Goal: Task Accomplishment & Management: Complete application form

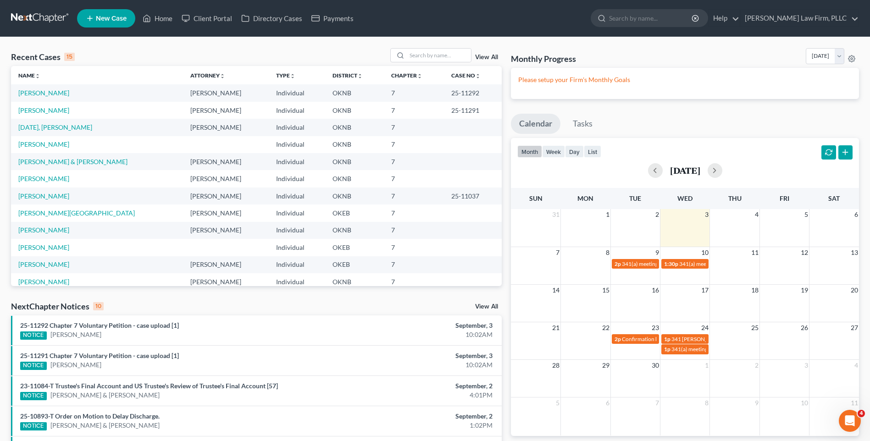
click at [96, 17] on span "New Case" at bounding box center [111, 18] width 31 height 7
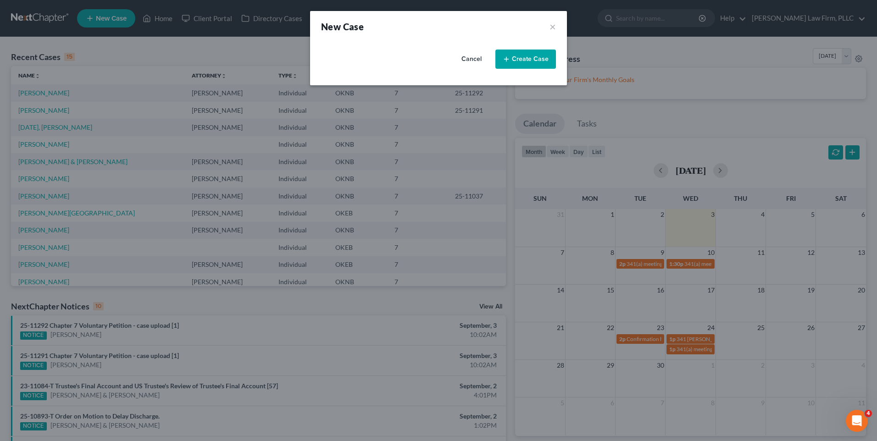
select select "64"
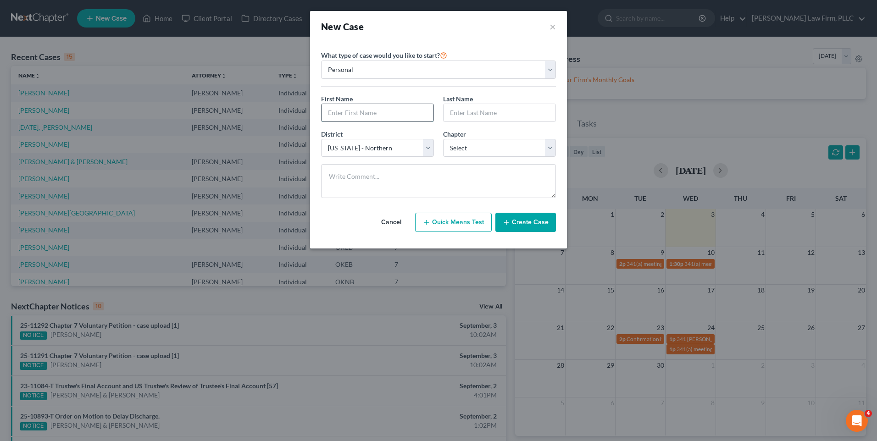
click at [386, 111] on input "text" at bounding box center [378, 112] width 112 height 17
type input "Zach"
click at [511, 115] on input "text" at bounding box center [500, 112] width 112 height 17
type input "Anderson"
click at [518, 141] on select "Select 7 11 12 13" at bounding box center [499, 148] width 113 height 18
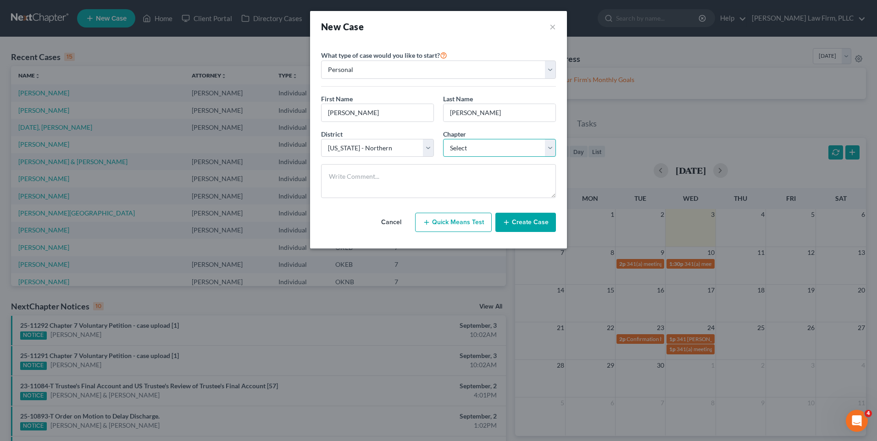
select select "0"
click at [443, 139] on select "Select 7 11 12 13" at bounding box center [499, 148] width 113 height 18
click at [526, 226] on button "Create Case" at bounding box center [526, 222] width 61 height 19
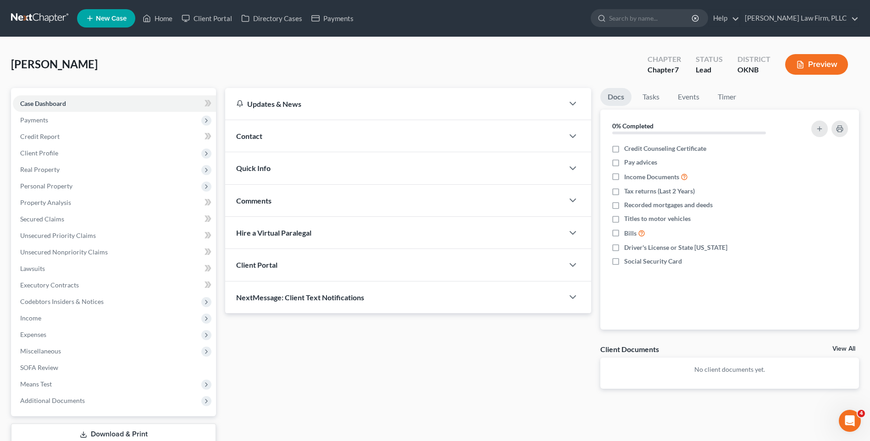
click at [381, 264] on div "Client Portal" at bounding box center [394, 265] width 339 height 32
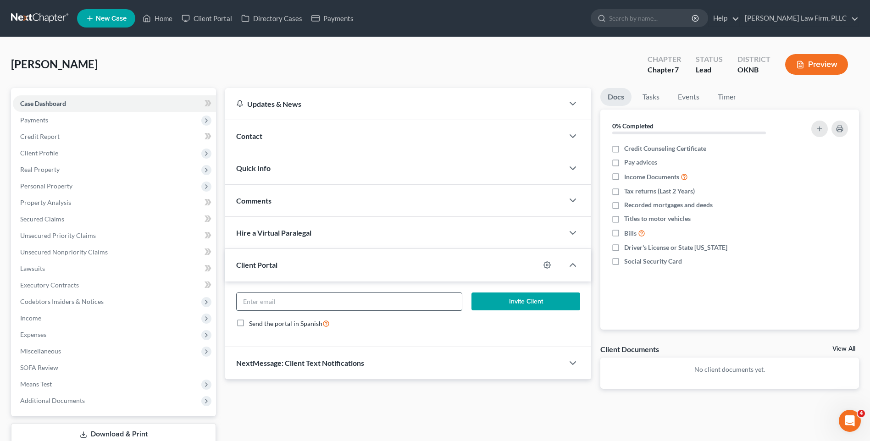
click at [374, 301] on input "email" at bounding box center [349, 301] width 225 height 17
paste input "zach.anderson9224@outlook.com"
type input "zach.anderson9224@outlook.com"
click at [389, 315] on form "zach.anderson9224@outlook.com Invite Client Send the portal in Spanish" at bounding box center [408, 315] width 353 height 44
click at [499, 301] on button "Invite Client" at bounding box center [526, 302] width 109 height 18
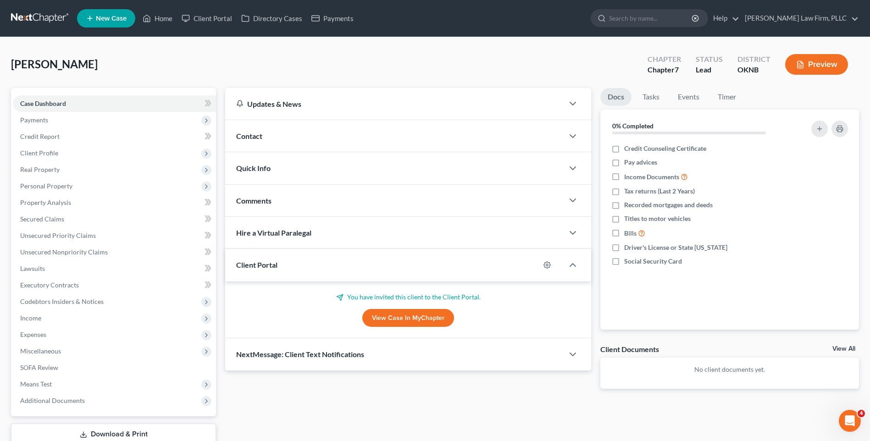
click at [30, 16] on link at bounding box center [40, 18] width 59 height 17
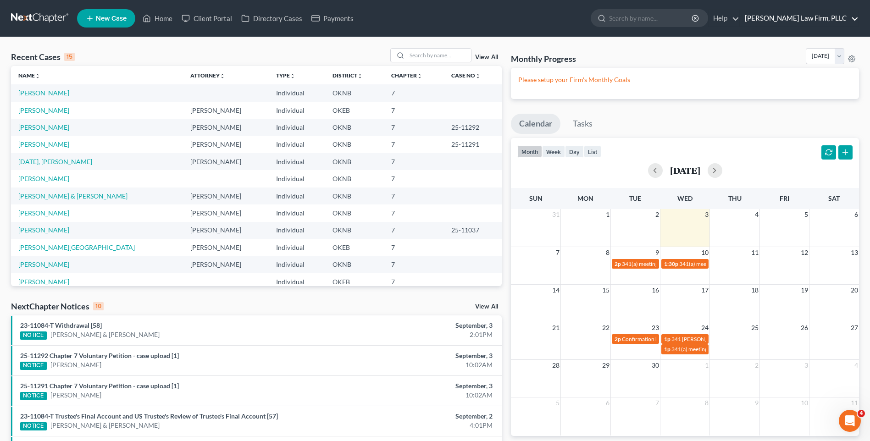
click at [852, 18] on link "[PERSON_NAME] Law Firm, PLLC" at bounding box center [800, 18] width 118 height 17
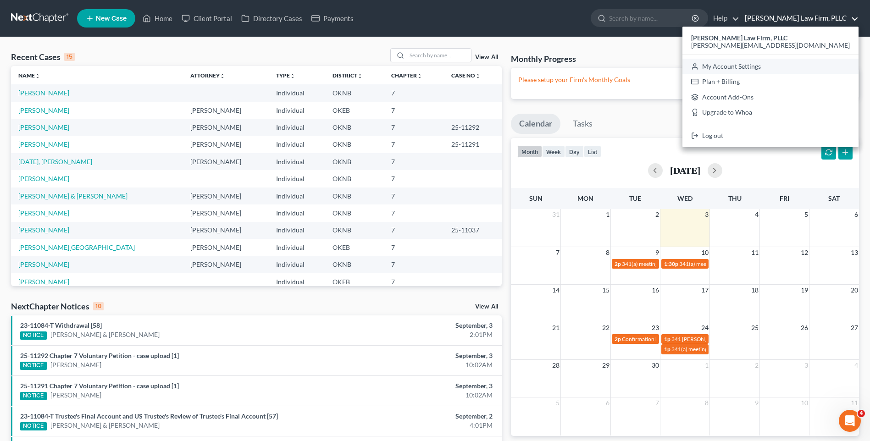
click at [813, 67] on link "My Account Settings" at bounding box center [771, 67] width 176 height 16
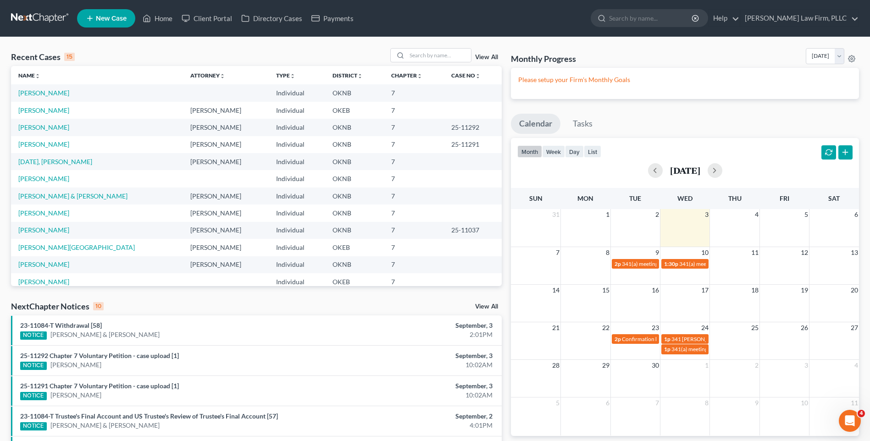
select select "23"
select select "37"
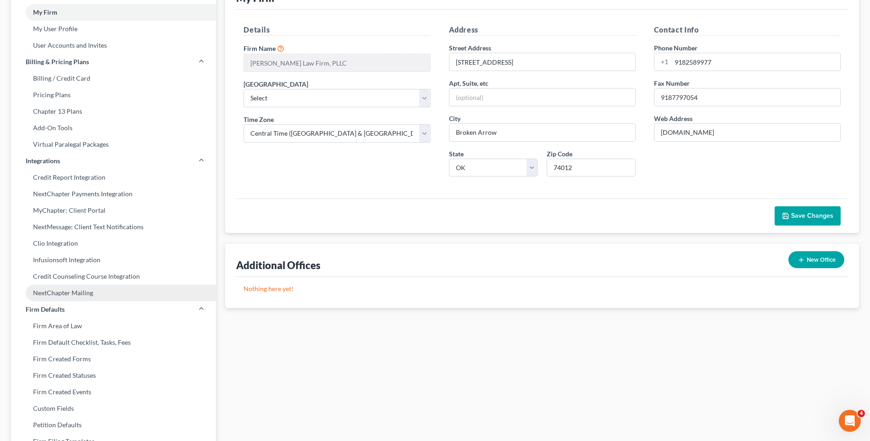
scroll to position [92, 0]
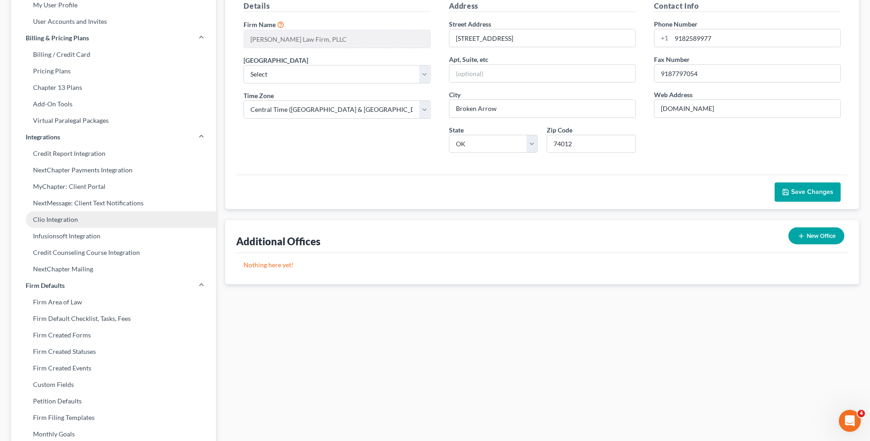
click at [78, 220] on link "Clio Integration" at bounding box center [113, 220] width 205 height 17
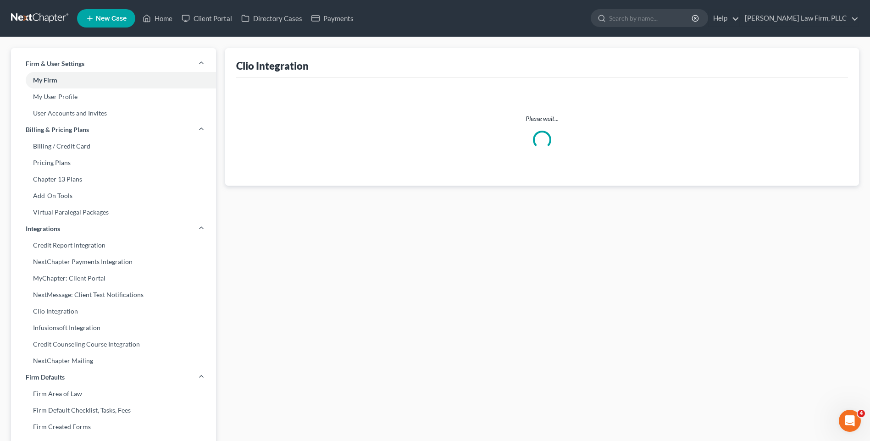
select select "0"
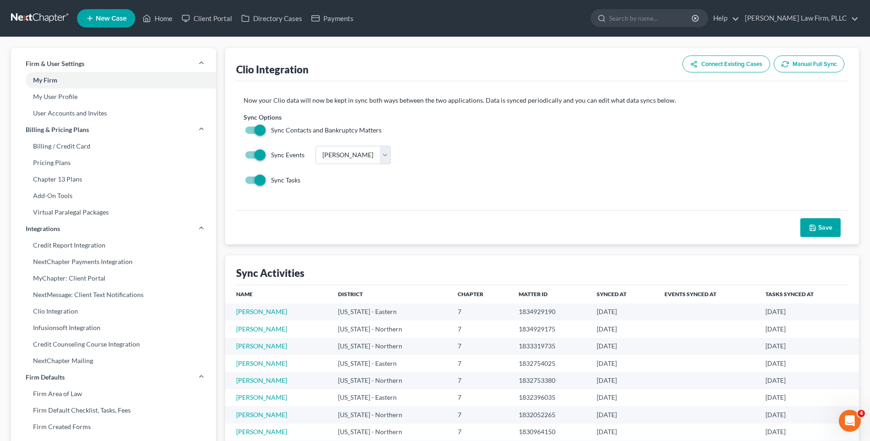
click at [718, 62] on button "Connect Existing Cases" at bounding box center [727, 64] width 88 height 17
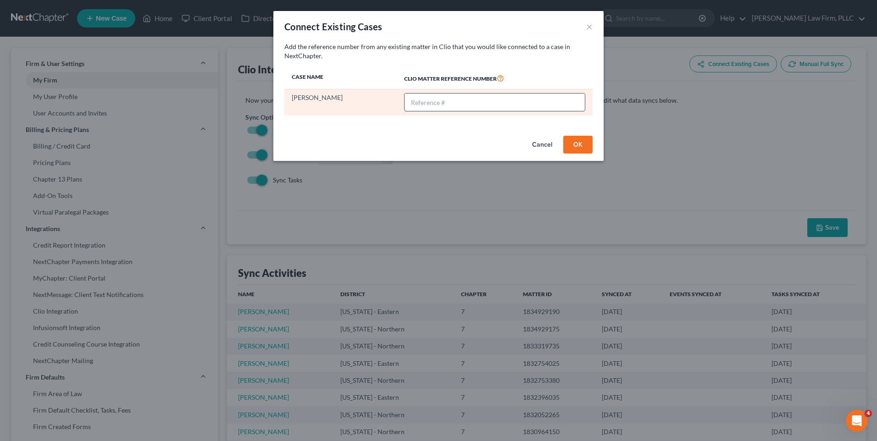
click at [424, 101] on input "text" at bounding box center [495, 102] width 180 height 17
click at [425, 98] on input "text" at bounding box center [495, 102] width 180 height 17
paste input "02765"
type input "02765"
click at [473, 132] on div "Add the reference number from any existing matter in Clio that you would like c…" at bounding box center [438, 87] width 330 height 90
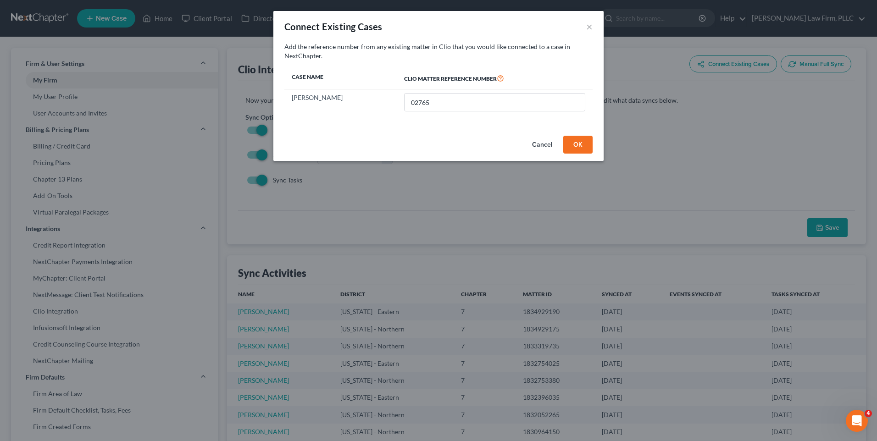
click at [582, 148] on button "OK" at bounding box center [577, 145] width 29 height 18
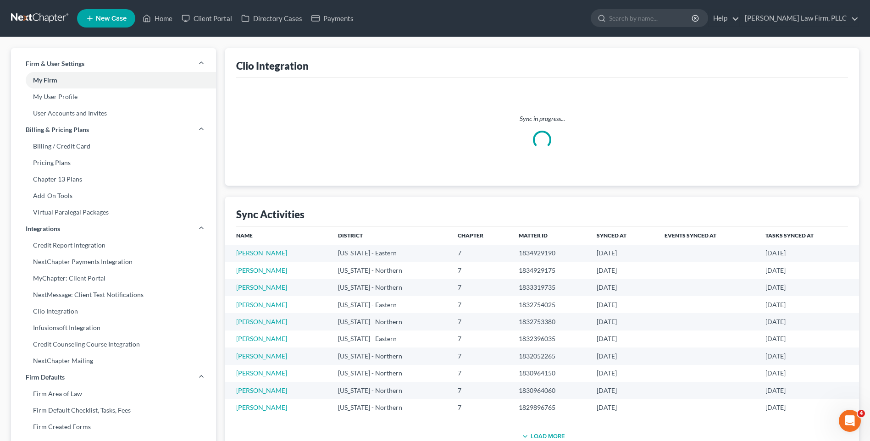
select select "0"
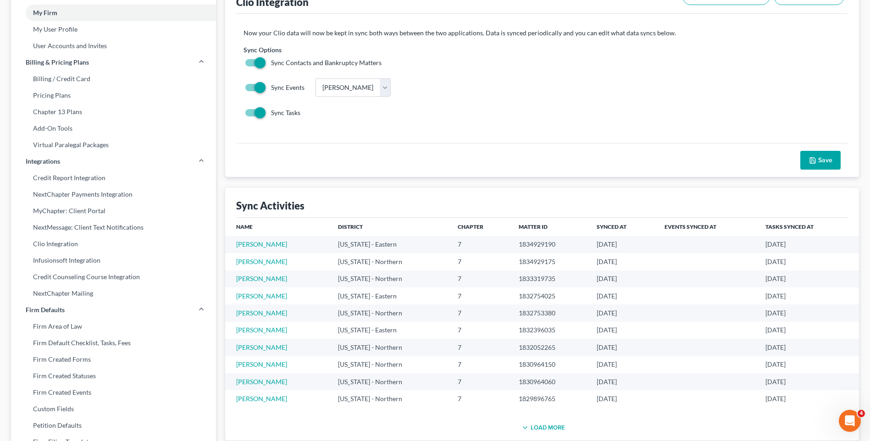
scroll to position [46, 0]
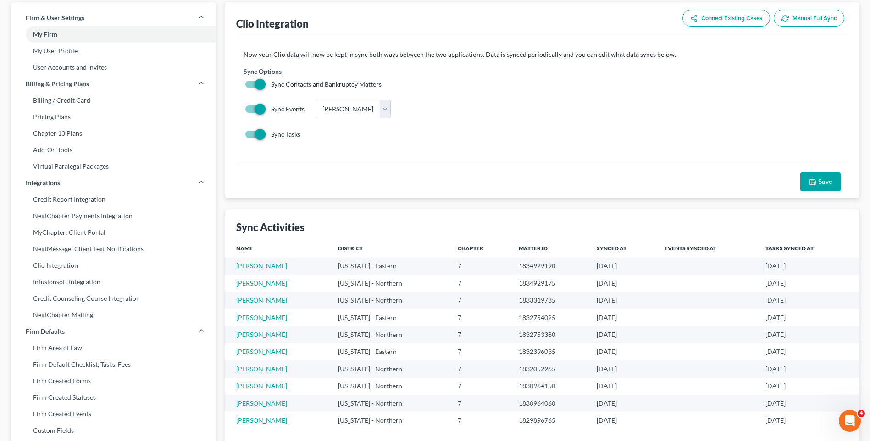
click at [505, 200] on ui-view "Clio Integration Connect Existing Cases Manual Full Sync Now your Clio data wil…" at bounding box center [542, 232] width 634 height 460
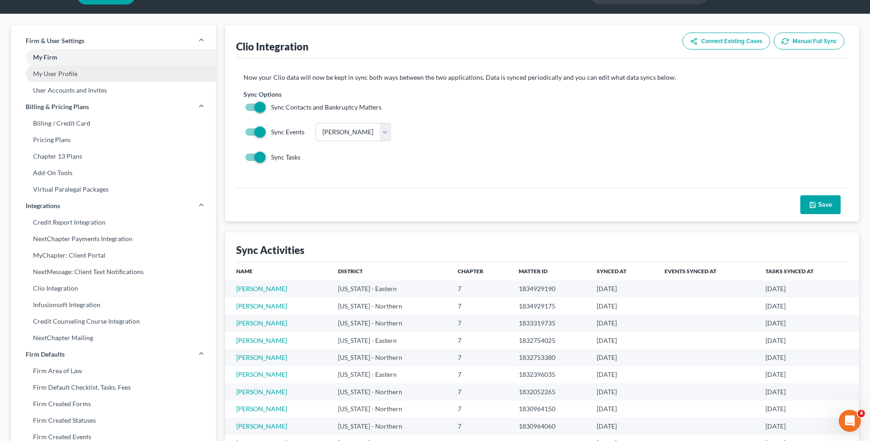
scroll to position [0, 0]
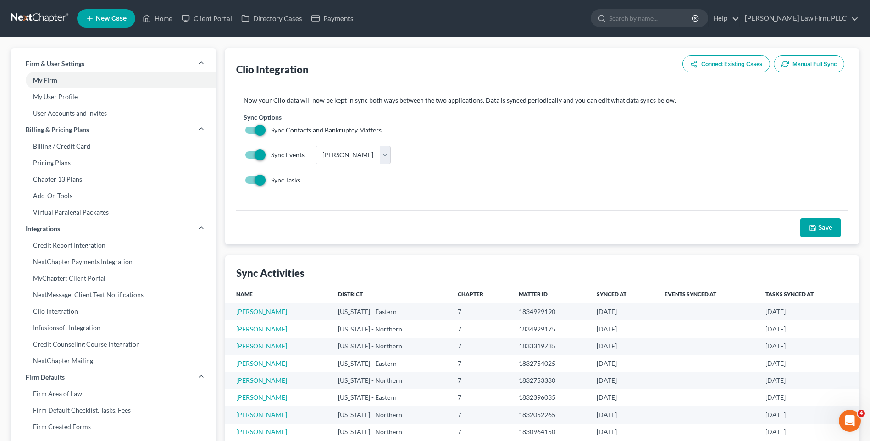
click at [30, 20] on link at bounding box center [40, 18] width 59 height 17
